Goal: Task Accomplishment & Management: Use online tool/utility

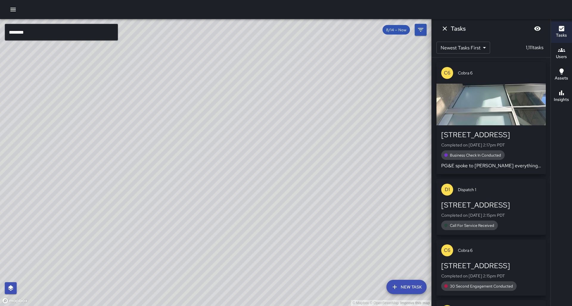
scroll to position [10, 0]
drag, startPoint x: 230, startPoint y: 118, endPoint x: 114, endPoint y: 126, distance: 116.2
click at [114, 126] on div "© Mapbox © OpenStreetMap Improve this map" at bounding box center [216, 162] width 432 height 287
drag, startPoint x: 313, startPoint y: 159, endPoint x: 241, endPoint y: 96, distance: 95.9
click at [241, 96] on div "© Mapbox © OpenStreetMap Improve this map" at bounding box center [216, 162] width 432 height 287
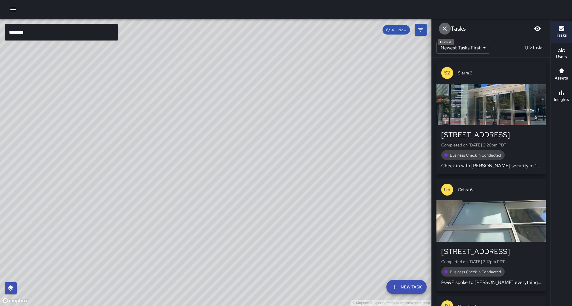
click at [443, 30] on icon "Dismiss" at bounding box center [445, 28] width 7 height 7
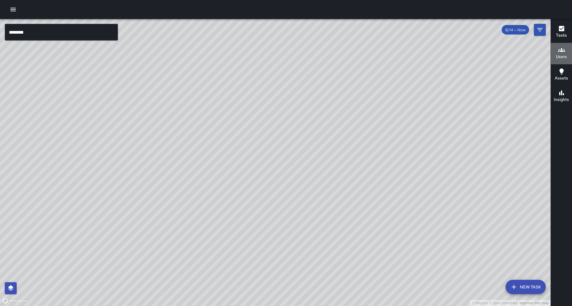
click at [565, 53] on icon "button" at bounding box center [561, 50] width 7 height 7
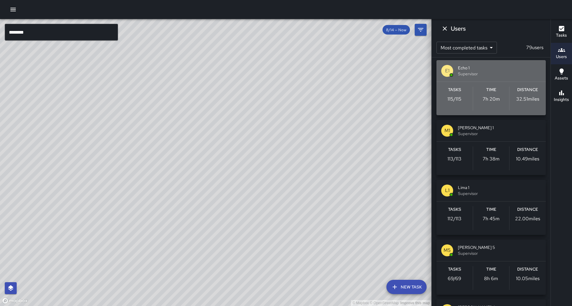
scroll to position [4, 0]
click at [493, 72] on span "Supervisor" at bounding box center [499, 72] width 83 height 6
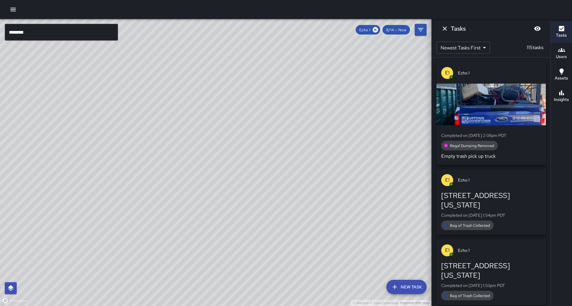
drag, startPoint x: 55, startPoint y: 129, endPoint x: 174, endPoint y: 151, distance: 120.5
click at [179, 149] on div "© Mapbox © OpenStreetMap Improve this map" at bounding box center [216, 162] width 432 height 287
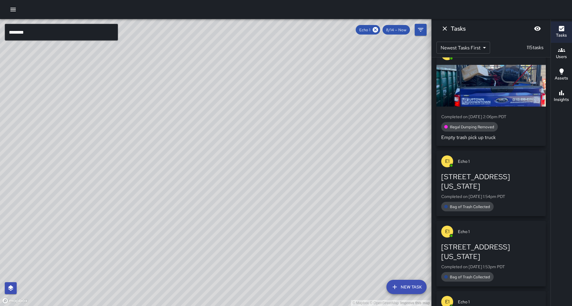
scroll to position [39, 0]
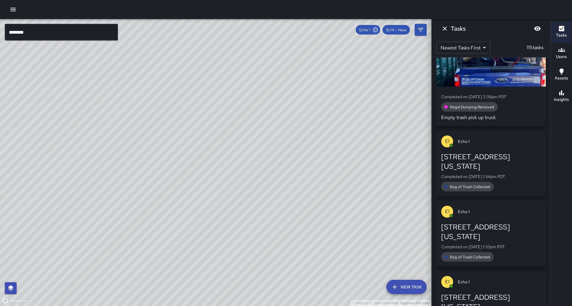
click at [379, 31] on icon at bounding box center [375, 30] width 7 height 7
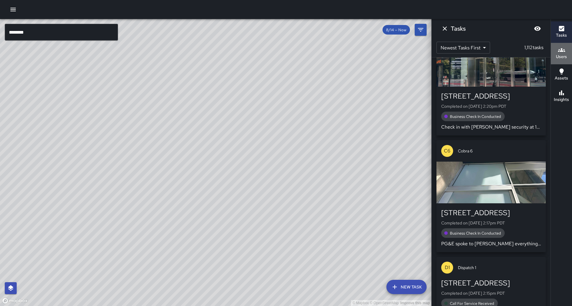
click at [568, 57] on button "Users" at bounding box center [561, 53] width 21 height 21
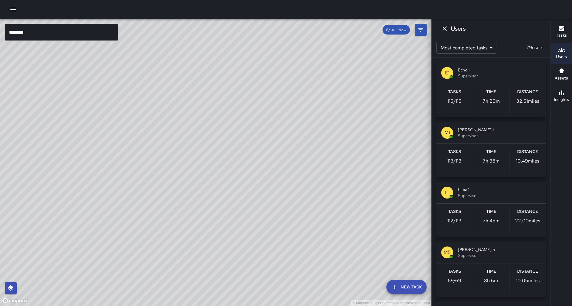
scroll to position [0, 0]
click at [497, 149] on div "Time 7h 38m" at bounding box center [491, 161] width 36 height 24
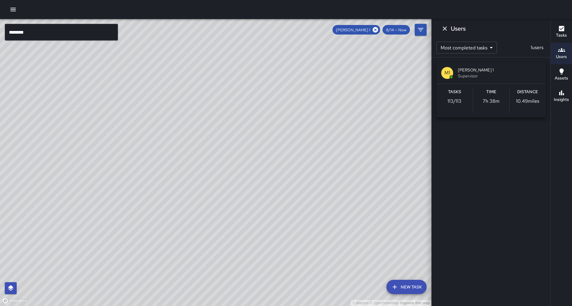
scroll to position [0, 0]
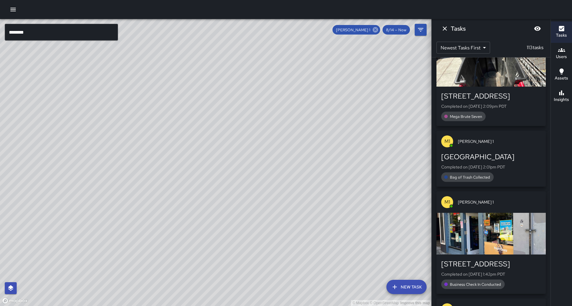
click at [377, 32] on icon at bounding box center [375, 29] width 5 height 5
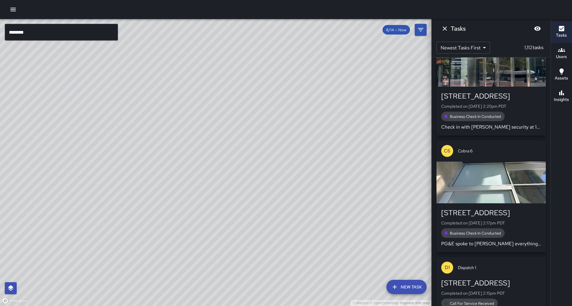
click at [43, 30] on input "********" at bounding box center [61, 32] width 113 height 17
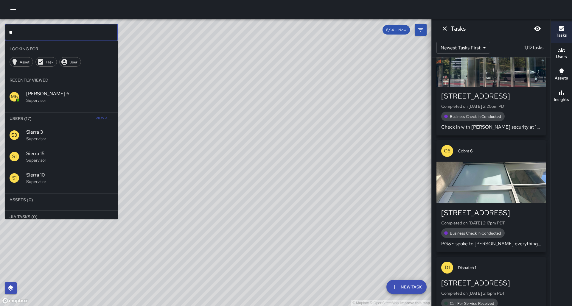
type input "*"
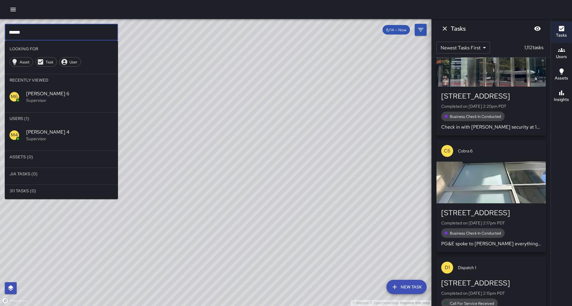
click at [83, 129] on span "Mike 4" at bounding box center [69, 132] width 87 height 7
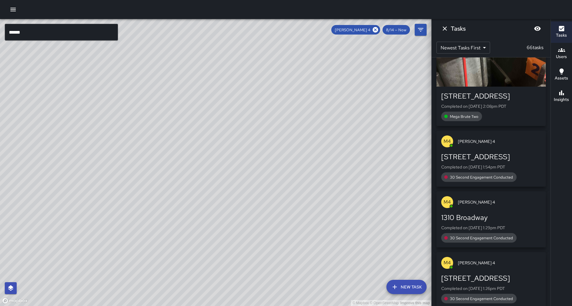
click at [38, 32] on input "******" at bounding box center [61, 32] width 113 height 17
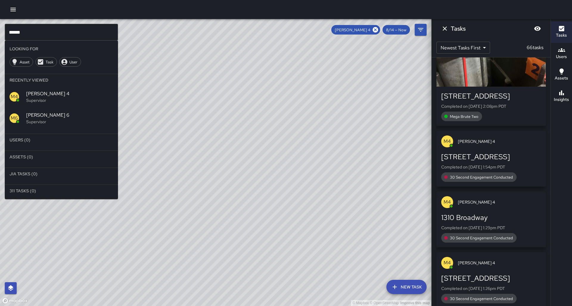
click at [378, 30] on icon at bounding box center [375, 29] width 5 height 5
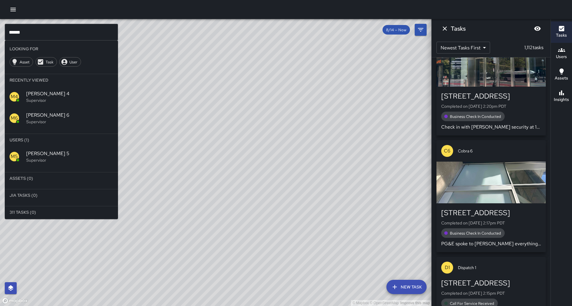
click at [40, 168] on hr at bounding box center [61, 170] width 113 height 5
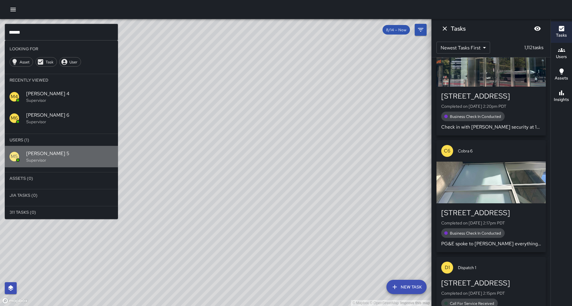
click at [52, 157] on p "Supervisor" at bounding box center [69, 160] width 87 height 6
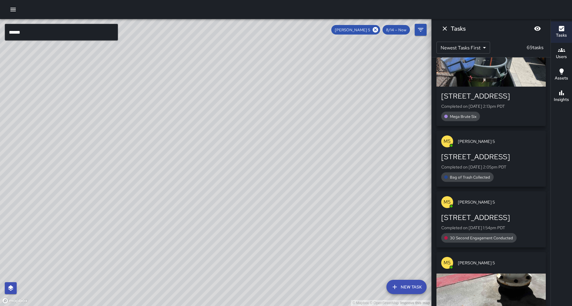
drag, startPoint x: 186, startPoint y: 85, endPoint x: 94, endPoint y: 219, distance: 162.9
click at [94, 219] on div "© Mapbox © OpenStreetMap Improve this map" at bounding box center [216, 162] width 432 height 287
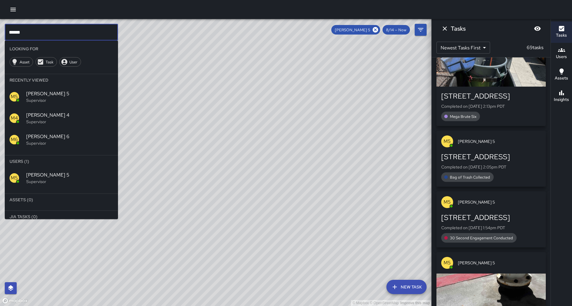
click at [37, 32] on input "******" at bounding box center [61, 32] width 113 height 17
click at [377, 29] on icon at bounding box center [375, 29] width 5 height 5
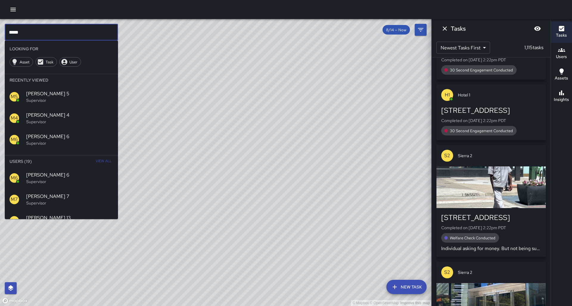
click at [20, 32] on input "****" at bounding box center [61, 32] width 113 height 17
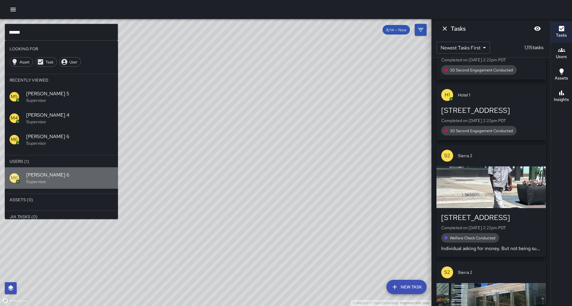
click at [46, 179] on p "Supervisor" at bounding box center [69, 182] width 87 height 6
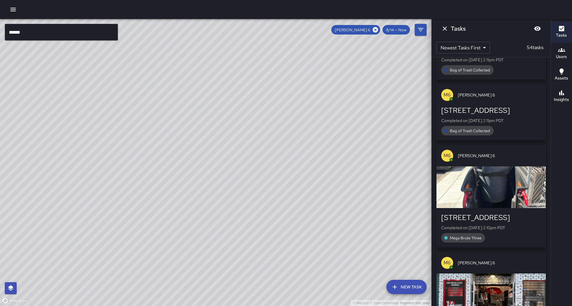
drag, startPoint x: 163, startPoint y: 169, endPoint x: 168, endPoint y: 151, distance: 18.9
click at [168, 151] on div "© Mapbox © OpenStreetMap Improve this map" at bounding box center [216, 162] width 432 height 287
drag, startPoint x: 154, startPoint y: 168, endPoint x: 159, endPoint y: 41, distance: 128.0
click at [161, 36] on div "© Mapbox © OpenStreetMap Improve this map" at bounding box center [216, 162] width 432 height 287
click at [377, 31] on icon at bounding box center [375, 29] width 5 height 5
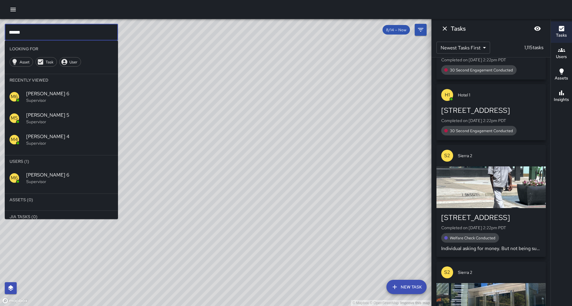
click at [40, 34] on input "******" at bounding box center [61, 32] width 113 height 17
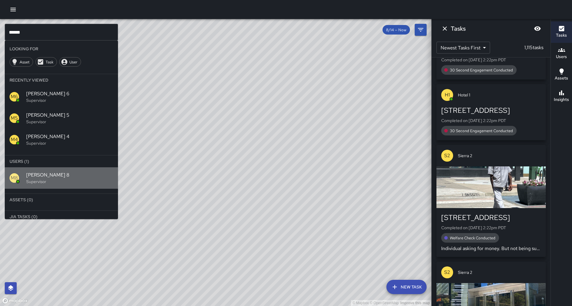
click at [36, 179] on p "Supervisor" at bounding box center [69, 182] width 87 height 6
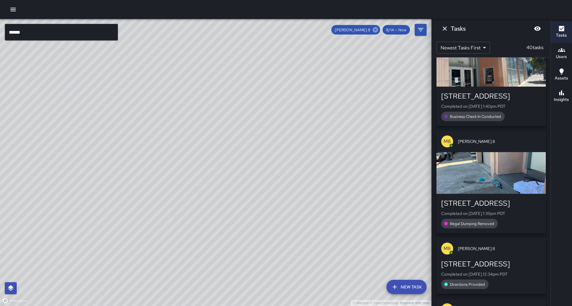
click at [378, 31] on icon at bounding box center [375, 29] width 5 height 5
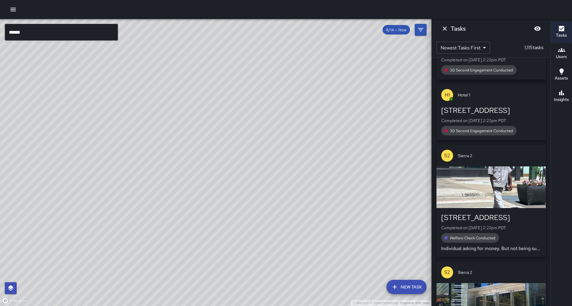
click at [73, 35] on input "******" at bounding box center [61, 32] width 113 height 17
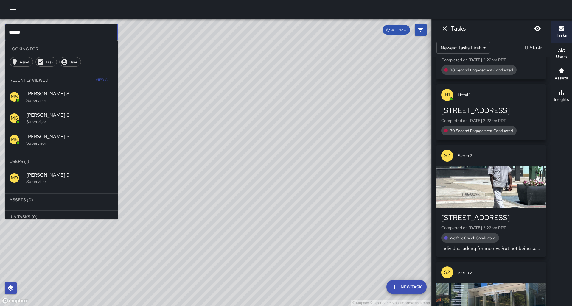
click at [33, 172] on span "Mike 9" at bounding box center [69, 175] width 87 height 7
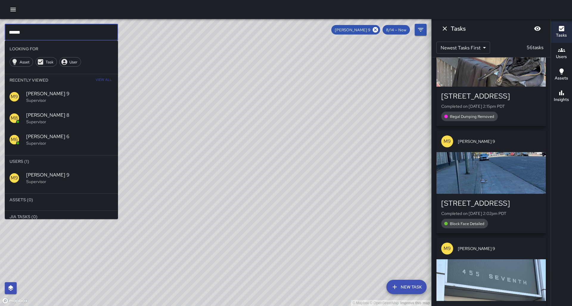
click at [33, 33] on input "******" at bounding box center [61, 32] width 113 height 17
type input "*"
click at [378, 30] on icon at bounding box center [375, 29] width 5 height 5
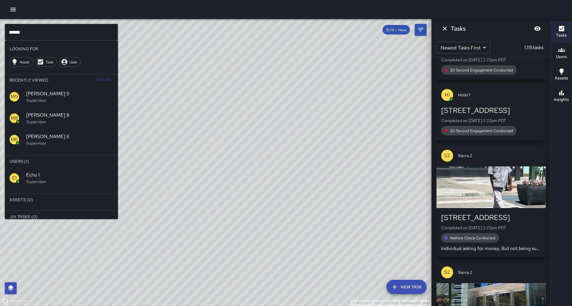
click at [83, 179] on p "Supervisor" at bounding box center [69, 182] width 87 height 6
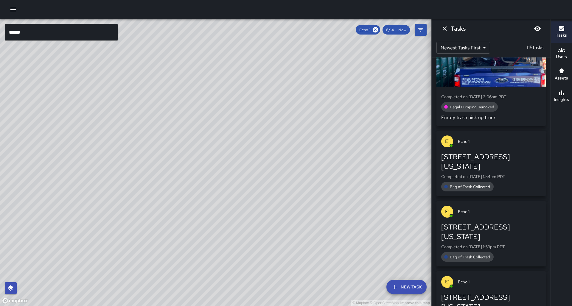
click at [20, 33] on input "******" at bounding box center [61, 32] width 113 height 17
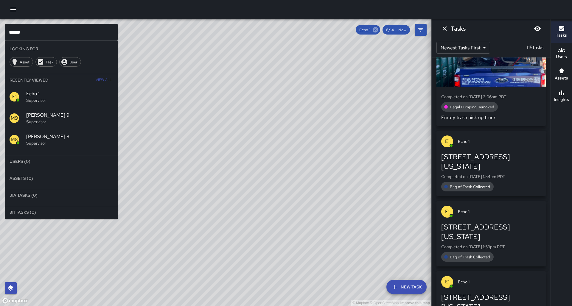
click at [378, 27] on icon at bounding box center [375, 29] width 5 height 5
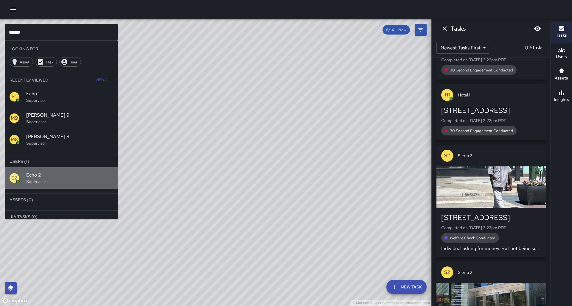
click at [38, 172] on span "Echo 2" at bounding box center [69, 175] width 87 height 7
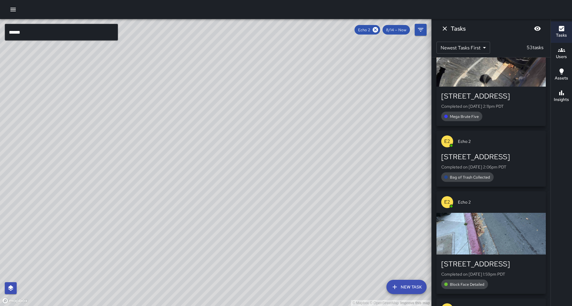
drag, startPoint x: 118, startPoint y: 119, endPoint x: 89, endPoint y: 233, distance: 117.2
click at [89, 233] on div "© Mapbox © OpenStreetMap Improve this map" at bounding box center [216, 162] width 432 height 287
click at [379, 30] on icon at bounding box center [375, 30] width 7 height 7
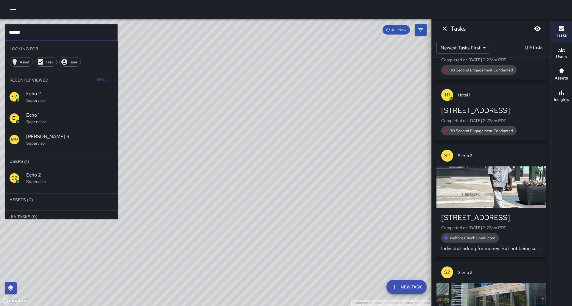
click at [22, 31] on input "******" at bounding box center [61, 32] width 113 height 17
type input "*"
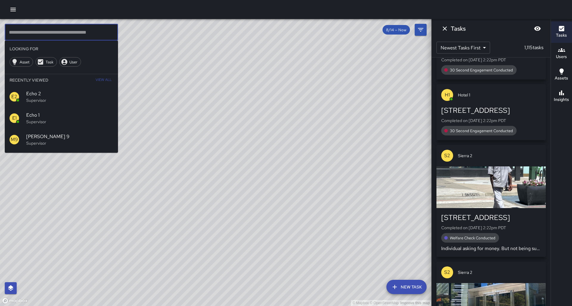
click at [35, 33] on input "text" at bounding box center [61, 32] width 113 height 17
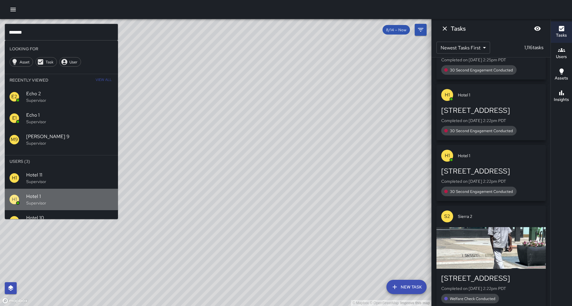
click at [59, 193] on span "Hotel 1" at bounding box center [69, 196] width 87 height 7
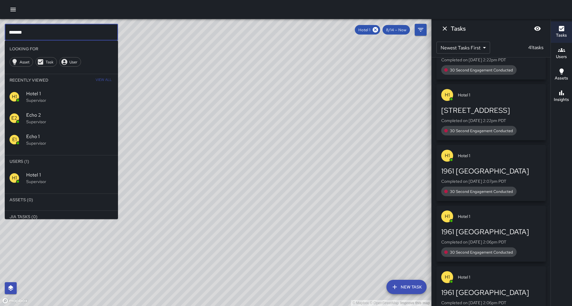
click at [21, 31] on input "*******" at bounding box center [61, 32] width 113 height 17
click at [379, 31] on icon at bounding box center [375, 30] width 7 height 7
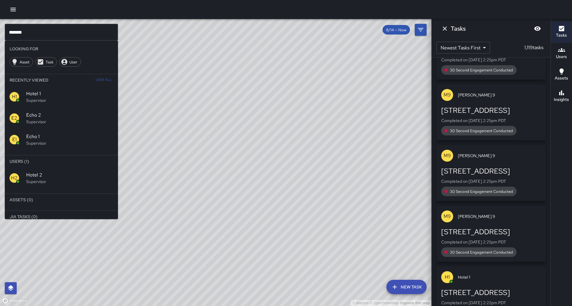
click at [36, 172] on span "Hotel 2" at bounding box center [69, 175] width 87 height 7
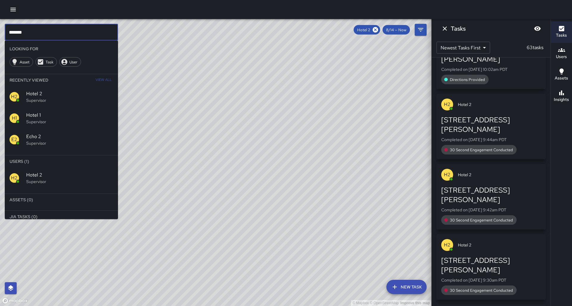
click at [33, 34] on input "*******" at bounding box center [61, 32] width 113 height 17
click at [378, 32] on icon at bounding box center [375, 29] width 5 height 5
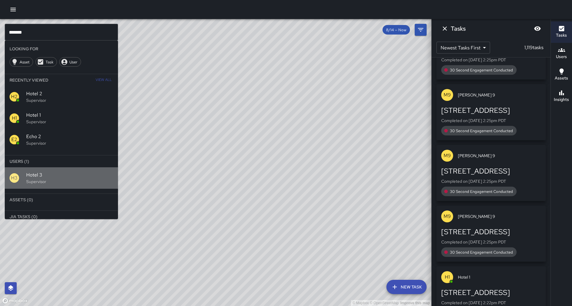
click at [36, 179] on p "Supervisor" at bounding box center [69, 182] width 87 height 6
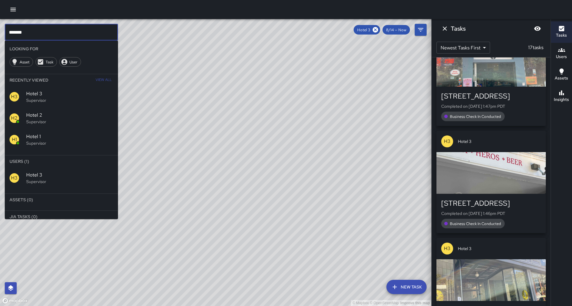
click at [24, 32] on input "*******" at bounding box center [61, 32] width 113 height 17
type input "*****"
click at [78, 30] on input "*****" at bounding box center [61, 32] width 113 height 17
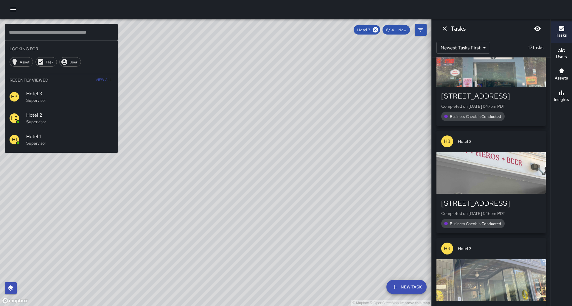
drag, startPoint x: 172, startPoint y: 99, endPoint x: 220, endPoint y: 72, distance: 54.6
click at [230, 74] on div "© Mapbox © OpenStreetMap Improve this map" at bounding box center [216, 162] width 432 height 287
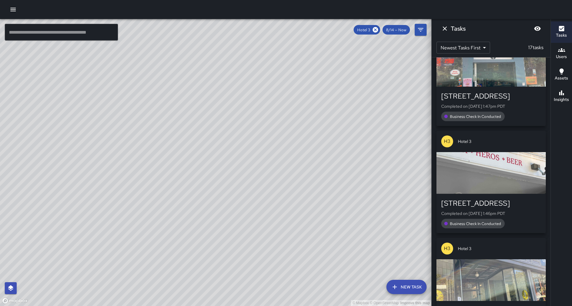
drag, startPoint x: 157, startPoint y: 153, endPoint x: 151, endPoint y: 128, distance: 25.7
click at [148, 130] on div "© Mapbox © OpenStreetMap Improve this map" at bounding box center [216, 162] width 432 height 287
drag, startPoint x: 199, startPoint y: 49, endPoint x: 193, endPoint y: 59, distance: 10.8
click at [193, 59] on div "© Mapbox © OpenStreetMap Improve this map" at bounding box center [216, 162] width 432 height 287
drag, startPoint x: 175, startPoint y: 72, endPoint x: 117, endPoint y: 169, distance: 112.0
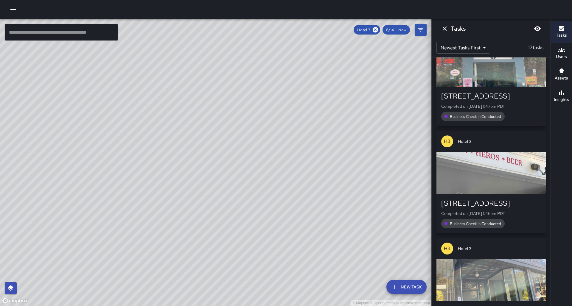
click at [117, 169] on div "© Mapbox © OpenStreetMap Improve this map" at bounding box center [216, 162] width 432 height 287
drag, startPoint x: 149, startPoint y: 120, endPoint x: 154, endPoint y: 117, distance: 5.5
click at [154, 117] on div "© Mapbox © OpenStreetMap Improve this map" at bounding box center [216, 162] width 432 height 287
drag, startPoint x: 145, startPoint y: 124, endPoint x: 169, endPoint y: 108, distance: 28.9
click at [169, 108] on div "© Mapbox © OpenStreetMap Improve this map" at bounding box center [216, 162] width 432 height 287
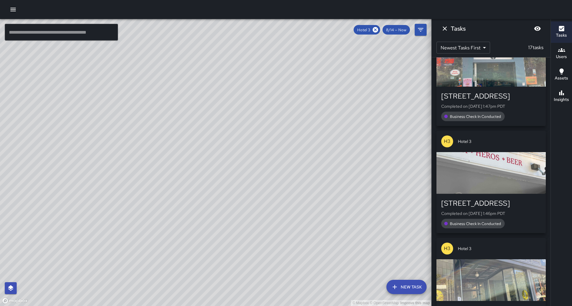
drag, startPoint x: 158, startPoint y: 88, endPoint x: 173, endPoint y: 83, distance: 15.3
click at [173, 83] on div "© Mapbox © OpenStreetMap Improve this map" at bounding box center [216, 162] width 432 height 287
drag, startPoint x: 179, startPoint y: 112, endPoint x: 199, endPoint y: 100, distance: 24.1
click at [199, 97] on div "© Mapbox © OpenStreetMap Improve this map" at bounding box center [216, 162] width 432 height 287
drag, startPoint x: 70, startPoint y: 139, endPoint x: 106, endPoint y: 131, distance: 37.5
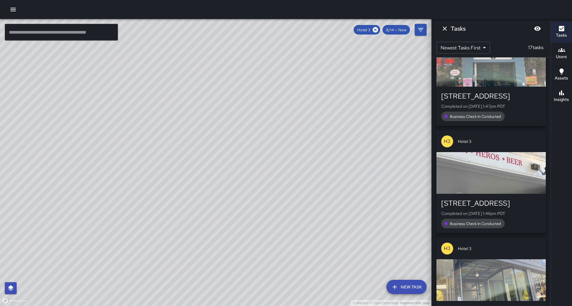
click at [106, 131] on div "© Mapbox © OpenStreetMap Improve this map" at bounding box center [216, 162] width 432 height 287
drag, startPoint x: 107, startPoint y: 132, endPoint x: 114, endPoint y: 150, distance: 19.5
click at [114, 150] on div "© Mapbox © OpenStreetMap Improve this map" at bounding box center [216, 162] width 432 height 287
drag, startPoint x: 208, startPoint y: 157, endPoint x: 186, endPoint y: 191, distance: 40.7
click at [186, 191] on div "© Mapbox © OpenStreetMap Improve this map" at bounding box center [216, 162] width 432 height 287
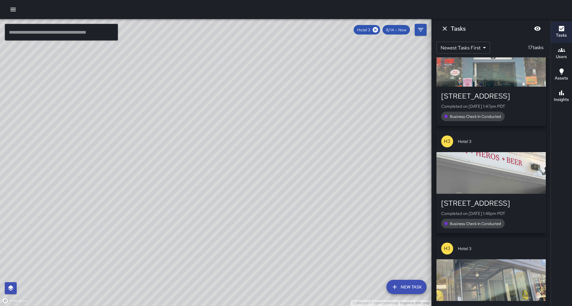
click at [224, 130] on div "© Mapbox © OpenStreetMap Improve this map" at bounding box center [216, 162] width 432 height 287
drag, startPoint x: 222, startPoint y: 131, endPoint x: 224, endPoint y: 124, distance: 7.2
click at [224, 124] on div "© Mapbox © OpenStreetMap Improve this map" at bounding box center [216, 162] width 432 height 287
drag, startPoint x: 227, startPoint y: 120, endPoint x: 228, endPoint y: 112, distance: 7.6
click at [228, 112] on div "© Mapbox © OpenStreetMap Improve this map" at bounding box center [216, 162] width 432 height 287
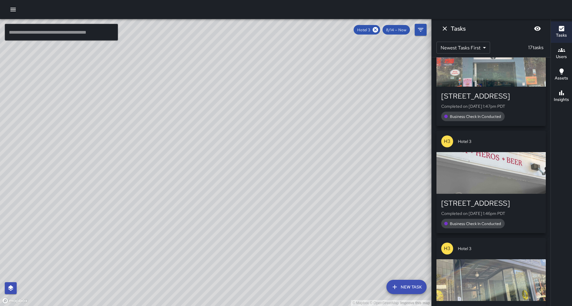
drag, startPoint x: 197, startPoint y: 174, endPoint x: 209, endPoint y: 155, distance: 22.4
click at [209, 155] on div "© Mapbox © OpenStreetMap Improve this map" at bounding box center [216, 162] width 432 height 287
click at [572, 51] on button "Users" at bounding box center [561, 53] width 21 height 21
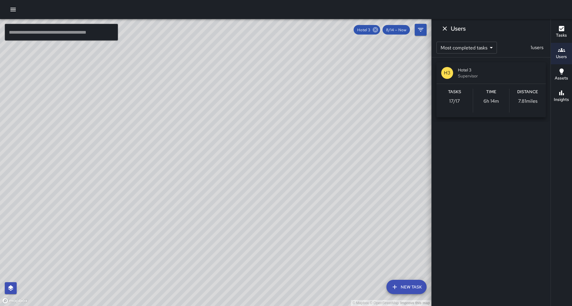
click at [378, 32] on icon at bounding box center [375, 29] width 5 height 5
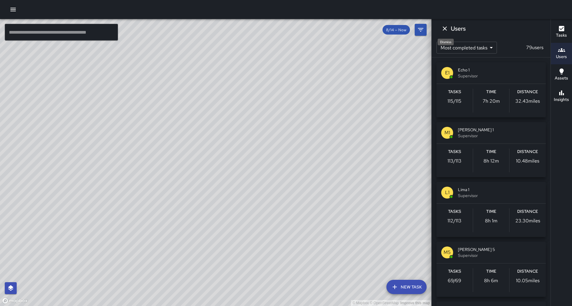
click at [443, 28] on icon "Dismiss" at bounding box center [445, 28] width 7 height 7
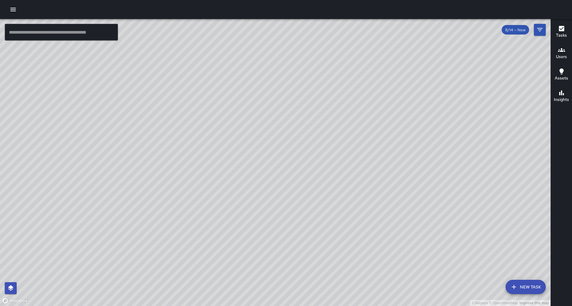
drag, startPoint x: 194, startPoint y: 174, endPoint x: 217, endPoint y: 109, distance: 68.7
click at [216, 110] on div "© Mapbox © OpenStreetMap Improve this map" at bounding box center [275, 162] width 551 height 287
drag, startPoint x: 139, startPoint y: 200, endPoint x: 171, endPoint y: 149, distance: 60.4
click at [171, 149] on div "© Mapbox © OpenStreetMap Improve this map" at bounding box center [275, 162] width 551 height 287
drag, startPoint x: 166, startPoint y: 185, endPoint x: 163, endPoint y: 210, distance: 25.0
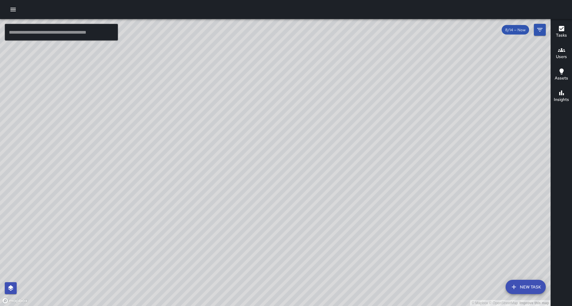
click at [207, 114] on div "© Mapbox © OpenStreetMap Improve this map" at bounding box center [275, 162] width 551 height 287
drag, startPoint x: 132, startPoint y: 242, endPoint x: 152, endPoint y: 226, distance: 25.6
click at [153, 225] on div "© Mapbox © OpenStreetMap Improve this map" at bounding box center [275, 162] width 551 height 287
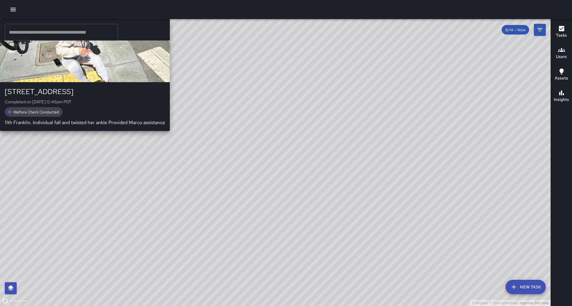
click at [163, 236] on div "© Mapbox © OpenStreetMap Improve this map S2 Sierra 2 1153 Franklin Street Comp…" at bounding box center [275, 162] width 551 height 287
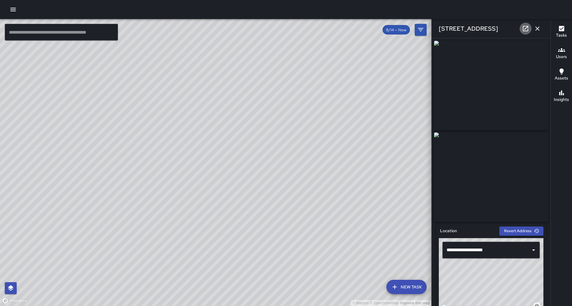
click at [526, 30] on icon at bounding box center [525, 28] width 7 height 7
drag, startPoint x: 258, startPoint y: 90, endPoint x: 243, endPoint y: 111, distance: 25.4
click at [241, 111] on div "© Mapbox © OpenStreetMap Improve this map" at bounding box center [216, 162] width 432 height 287
drag, startPoint x: 336, startPoint y: 56, endPoint x: 266, endPoint y: 152, distance: 118.4
click at [252, 195] on div "© Mapbox © OpenStreetMap Improve this map" at bounding box center [216, 162] width 432 height 287
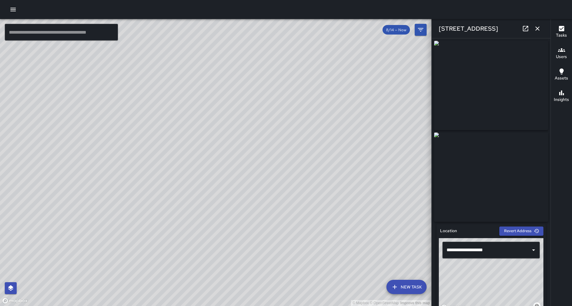
drag, startPoint x: 257, startPoint y: 101, endPoint x: 241, endPoint y: 144, distance: 46.3
click at [241, 144] on div "© Mapbox © OpenStreetMap Improve this map" at bounding box center [216, 162] width 432 height 287
drag, startPoint x: 220, startPoint y: 185, endPoint x: 261, endPoint y: 195, distance: 41.8
click at [261, 195] on div "© Mapbox © OpenStreetMap Improve this map" at bounding box center [216, 162] width 432 height 287
drag, startPoint x: 218, startPoint y: 115, endPoint x: 172, endPoint y: 222, distance: 116.2
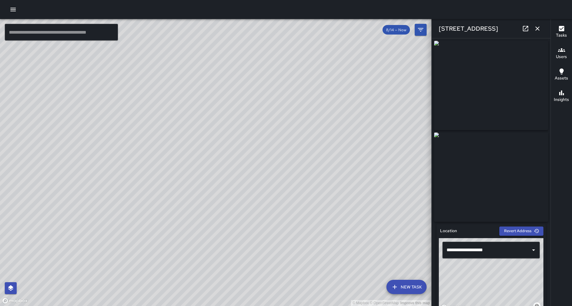
click at [163, 243] on div "© Mapbox © OpenStreetMap Improve this map" at bounding box center [216, 162] width 432 height 287
drag, startPoint x: 171, startPoint y: 177, endPoint x: 190, endPoint y: 224, distance: 50.5
click at [145, 275] on div "© Mapbox © OpenStreetMap Improve this map" at bounding box center [216, 162] width 432 height 287
click at [256, 108] on div "S4 Sierra 4 59 Grand Avenue Completed on 8/14/2025, 2:28pm PDT Welfare Check Co…" at bounding box center [319, 75] width 639 height 112
click at [526, 28] on icon at bounding box center [525, 28] width 7 height 7
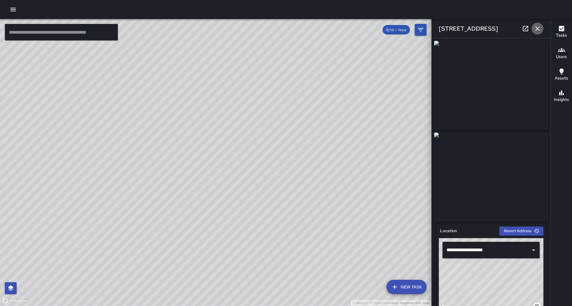
click at [542, 30] on button "button" at bounding box center [538, 29] width 12 height 12
